Goal: Find specific page/section: Find specific page/section

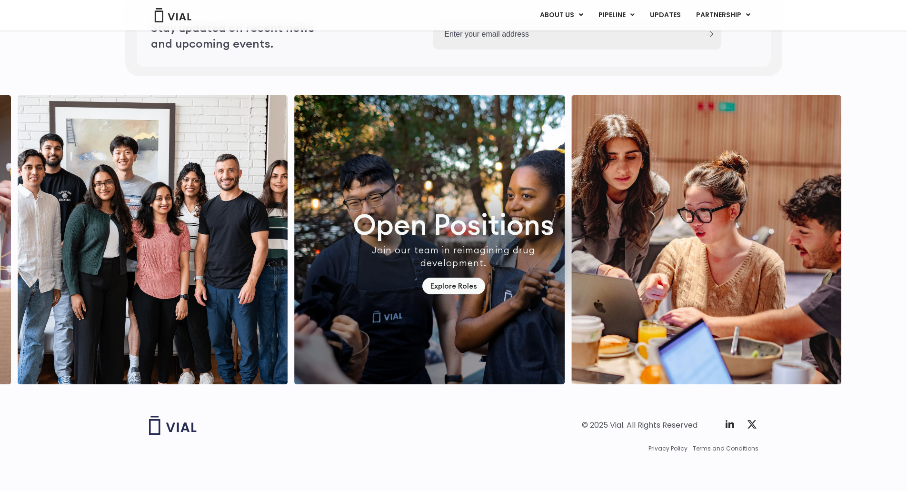
scroll to position [2714, 0]
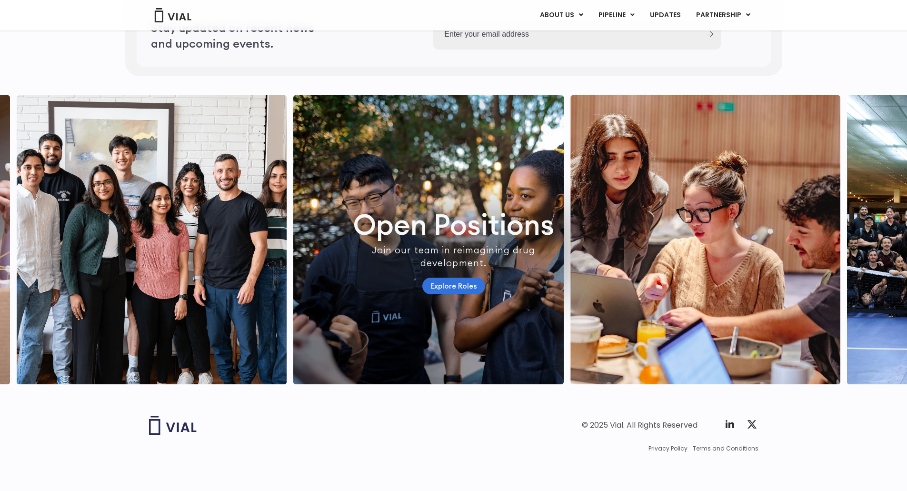
click at [458, 294] on link "Explore Roles" at bounding box center [453, 286] width 63 height 17
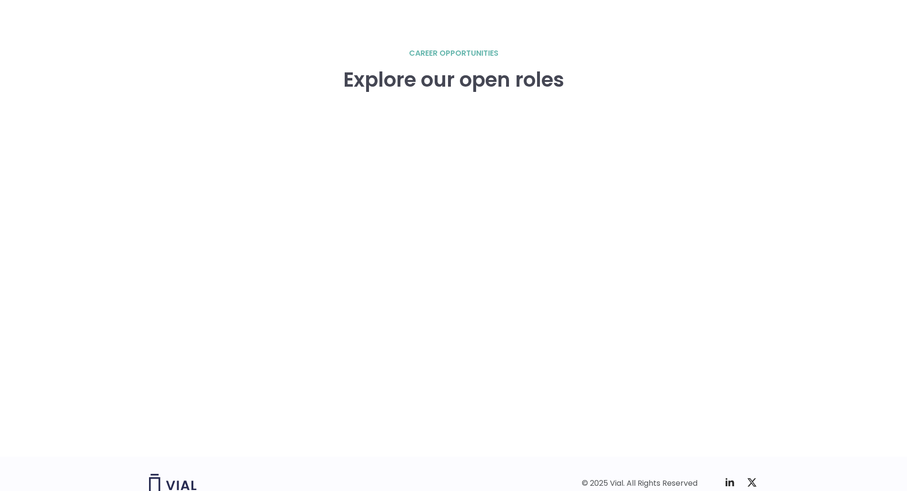
scroll to position [1376, 0]
